Goal: Information Seeking & Learning: Learn about a topic

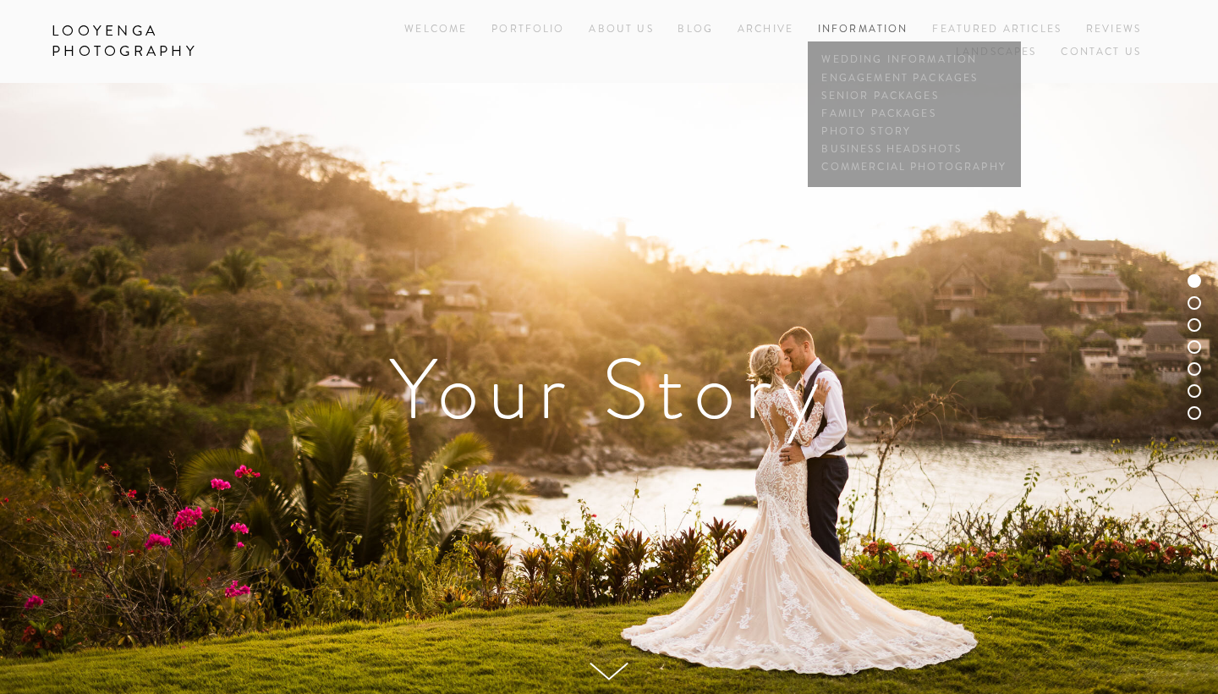
click at [854, 24] on link "Information" at bounding box center [863, 29] width 91 height 14
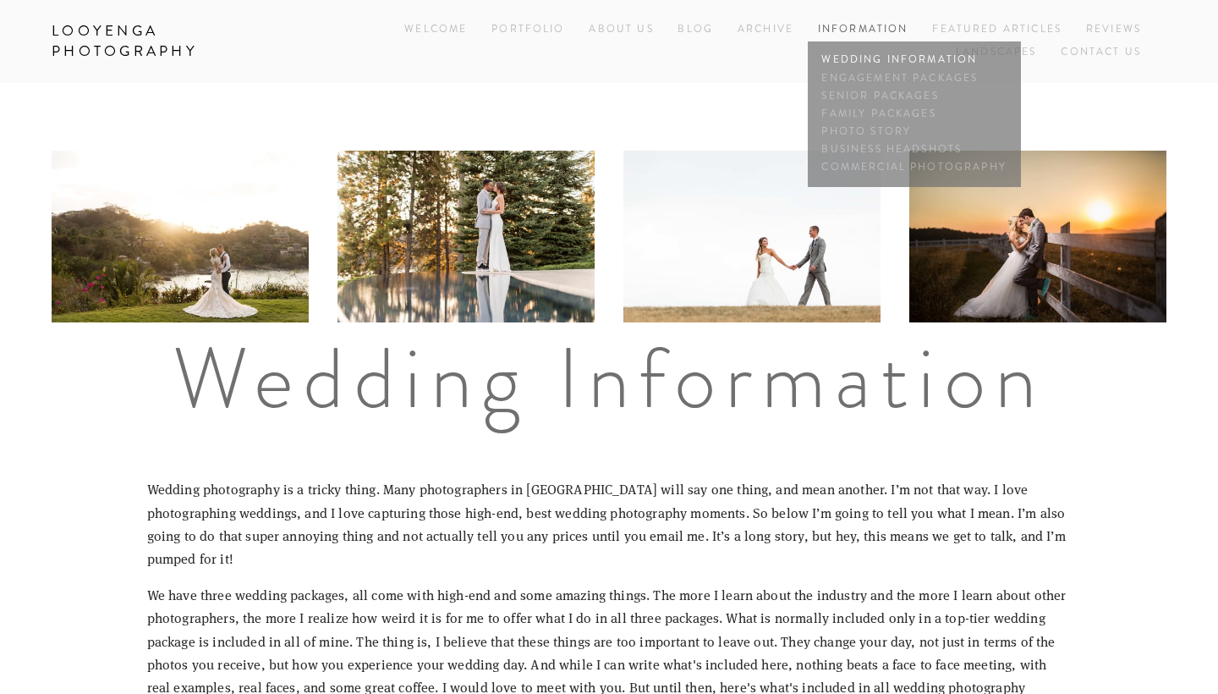
click at [856, 56] on link "Wedding Information" at bounding box center [914, 61] width 193 height 18
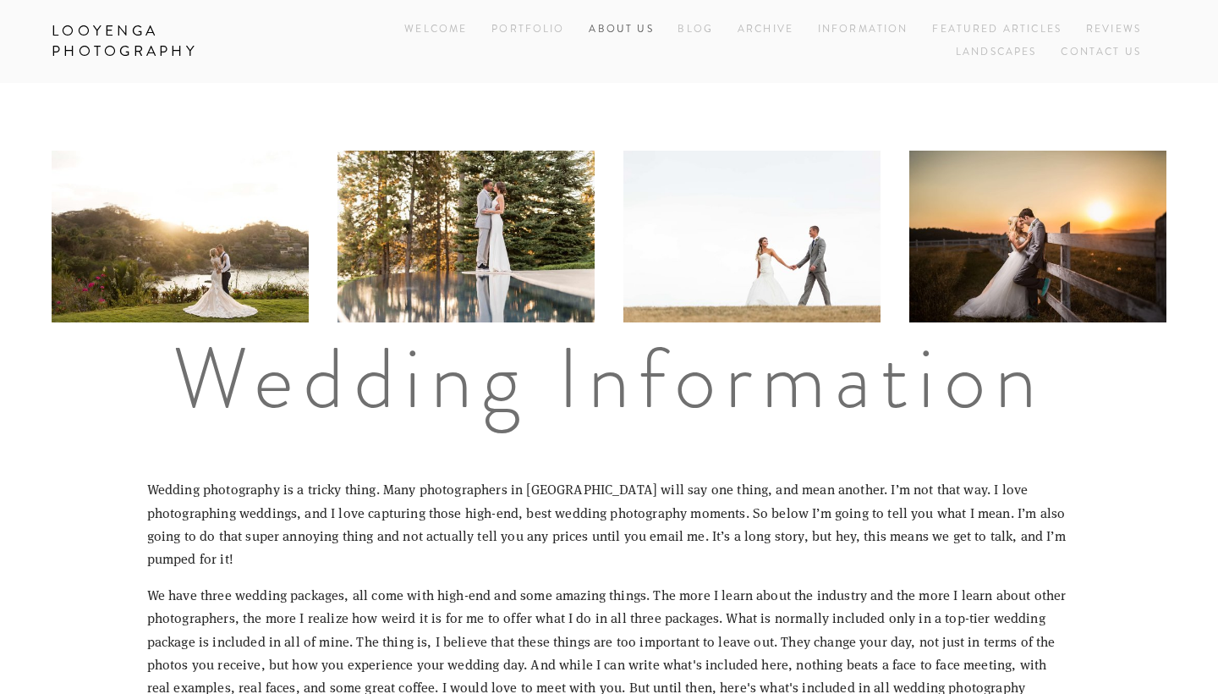
click at [618, 28] on link "About Us" at bounding box center [621, 30] width 64 height 23
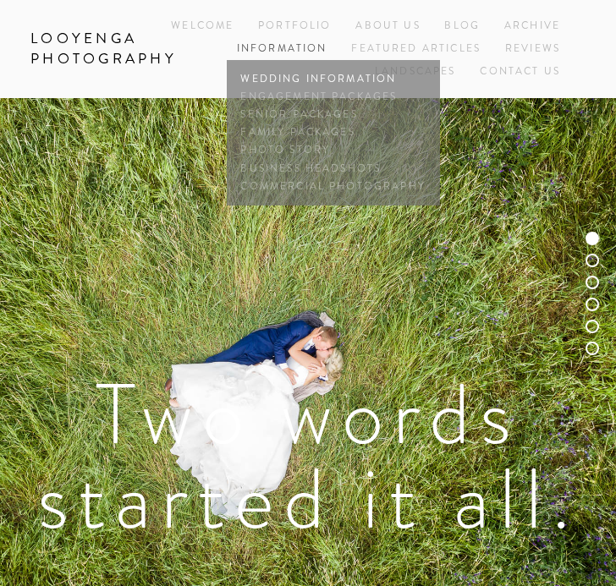
click at [301, 76] on link "Wedding Information" at bounding box center [333, 79] width 193 height 18
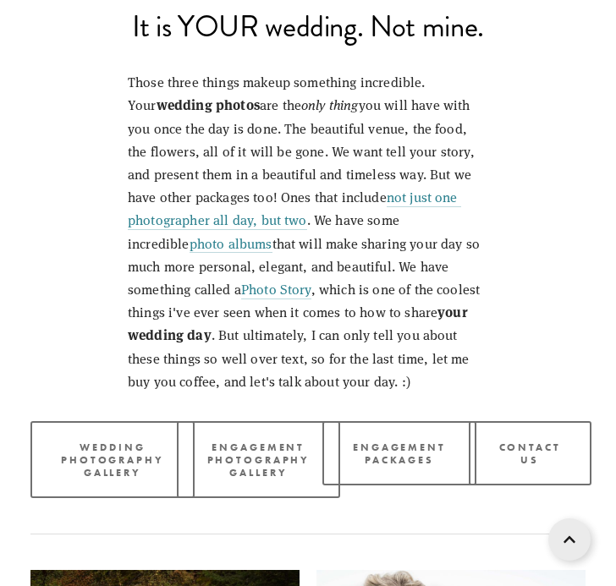
scroll to position [3823, 0]
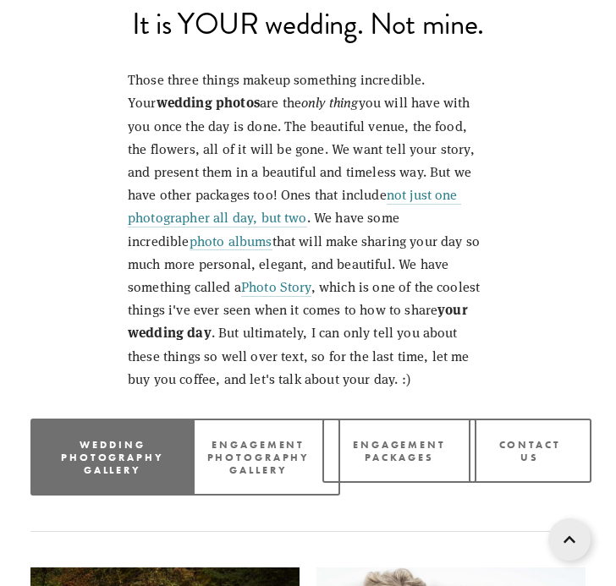
click at [99, 419] on link "Wedding Photography Gallery" at bounding box center [112, 457] width 164 height 77
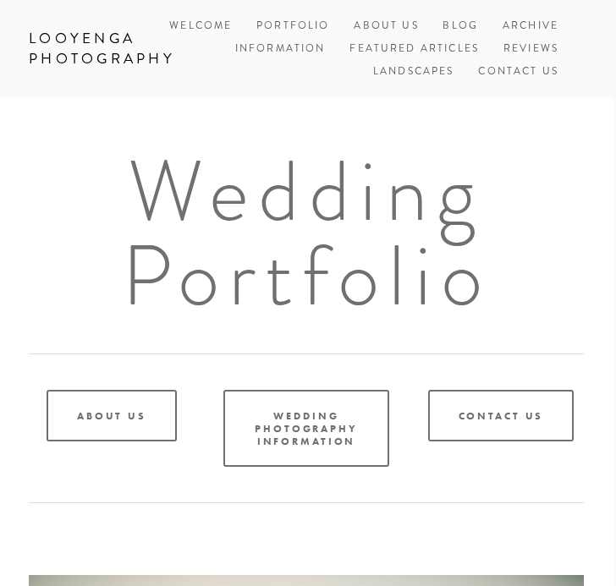
scroll to position [0, 2]
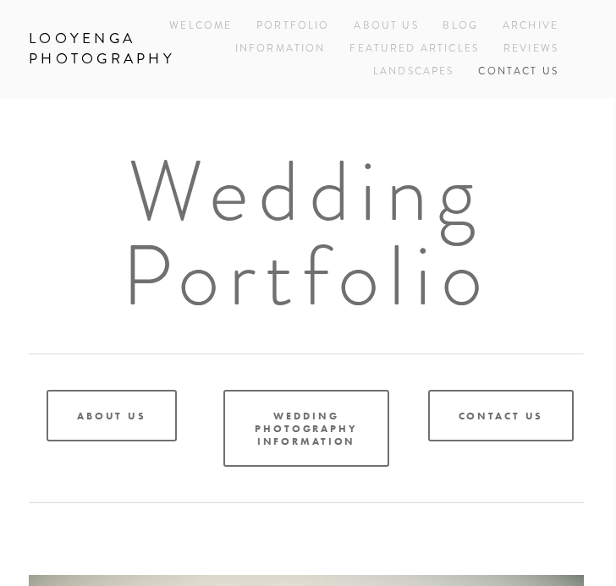
click at [523, 69] on link "Contact Us" at bounding box center [518, 71] width 80 height 23
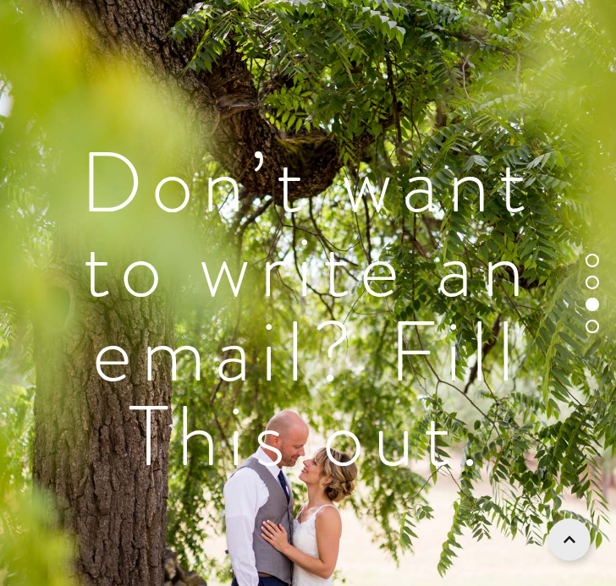
scroll to position [1123, 0]
